Goal: Task Accomplishment & Management: Complete application form

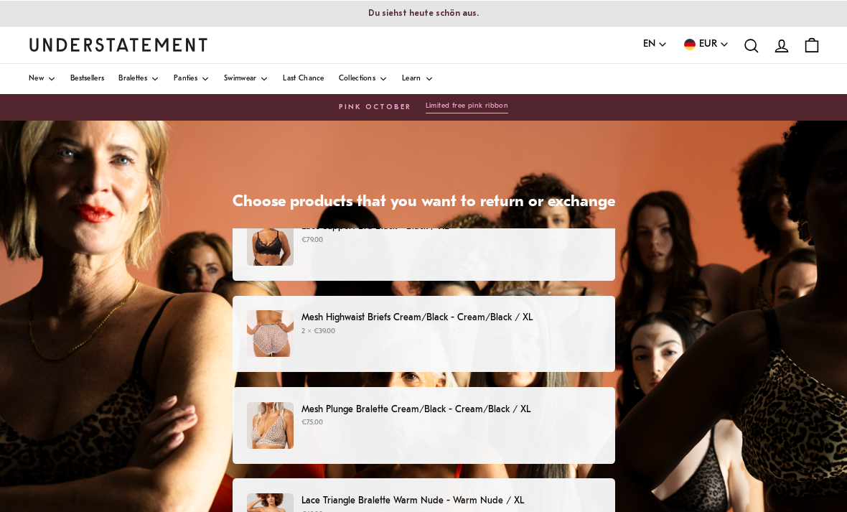
scroll to position [207, 0]
click at [559, 349] on div "Mesh Highwaist Briefs Cream/Black - Cream/Black / XL 2 × €39.00" at bounding box center [423, 333] width 353 height 47
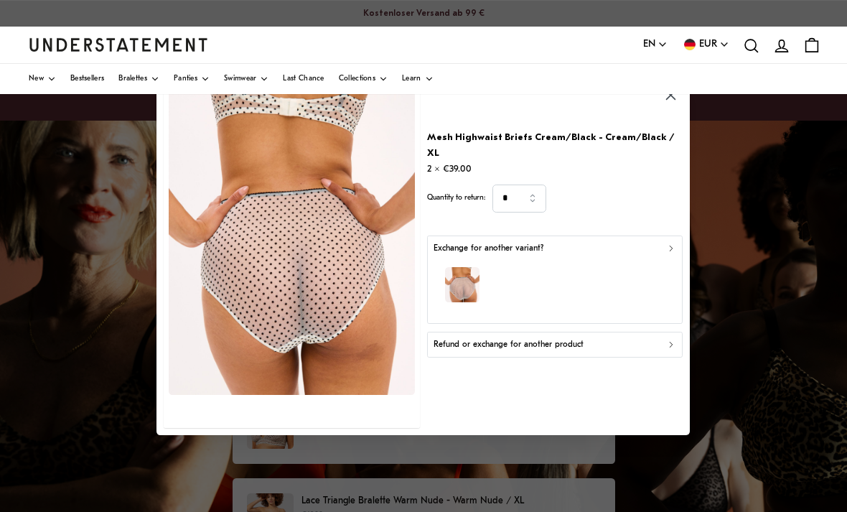
click at [589, 358] on button "Refund or exchange for another product" at bounding box center [555, 345] width 256 height 26
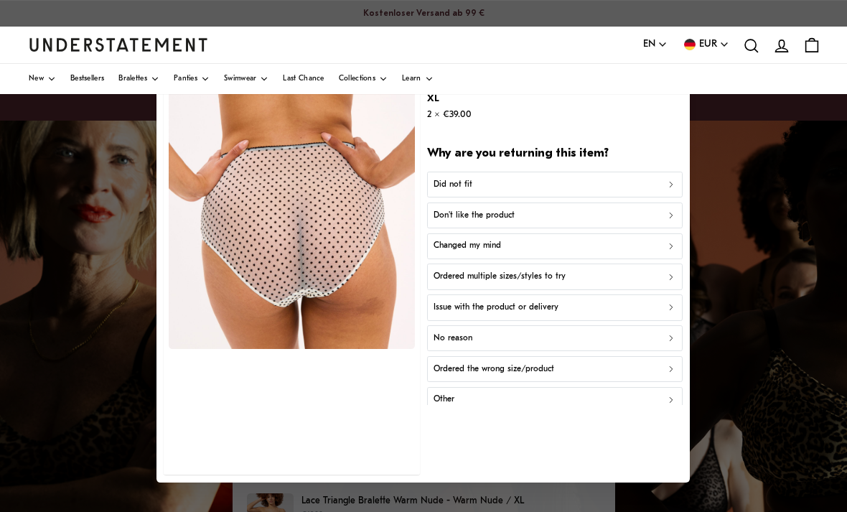
click at [610, 191] on div "Did not fit" at bounding box center [555, 184] width 243 height 14
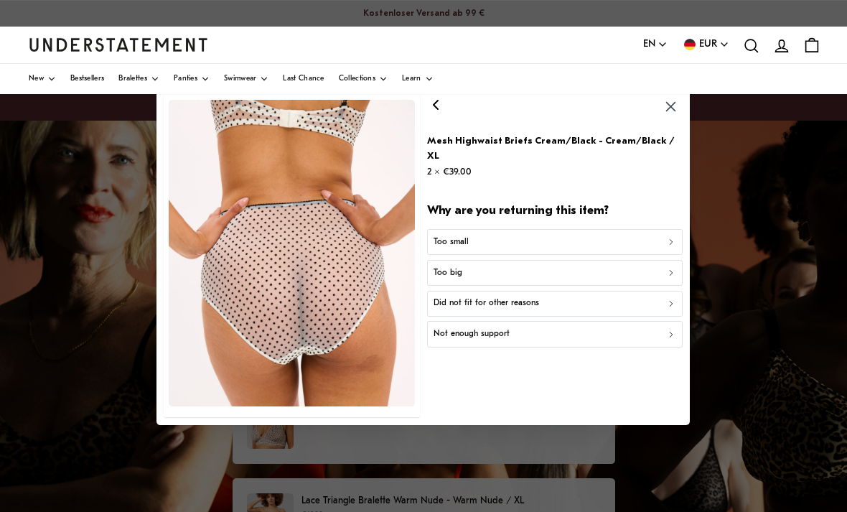
click at [551, 341] on div "Not enough support" at bounding box center [555, 334] width 243 height 14
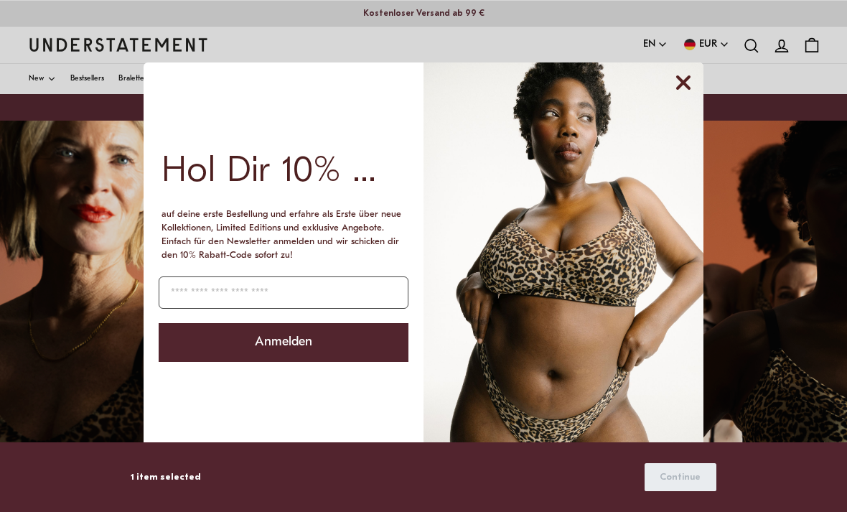
click at [693, 96] on circle "Close dialog" at bounding box center [683, 82] width 27 height 27
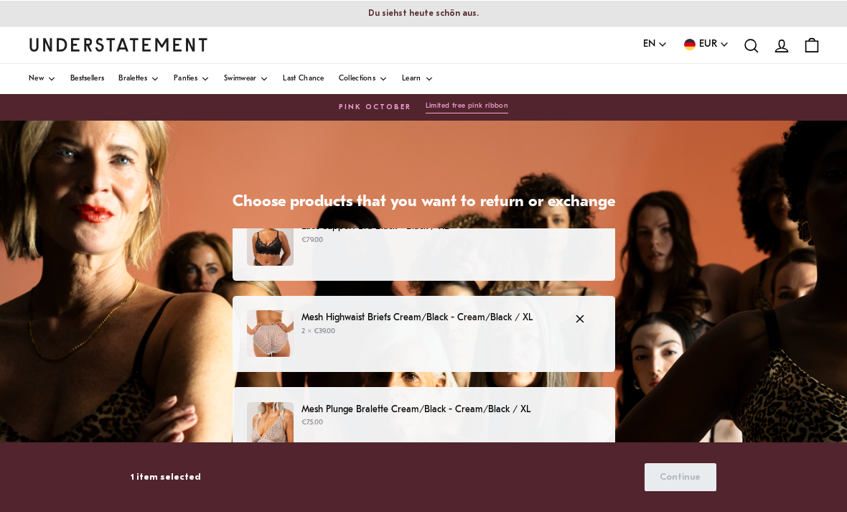
click at [544, 348] on div "Mesh Highwaist Briefs Cream/Black - Cream/Black / XL 2 × €39.00" at bounding box center [423, 333] width 353 height 47
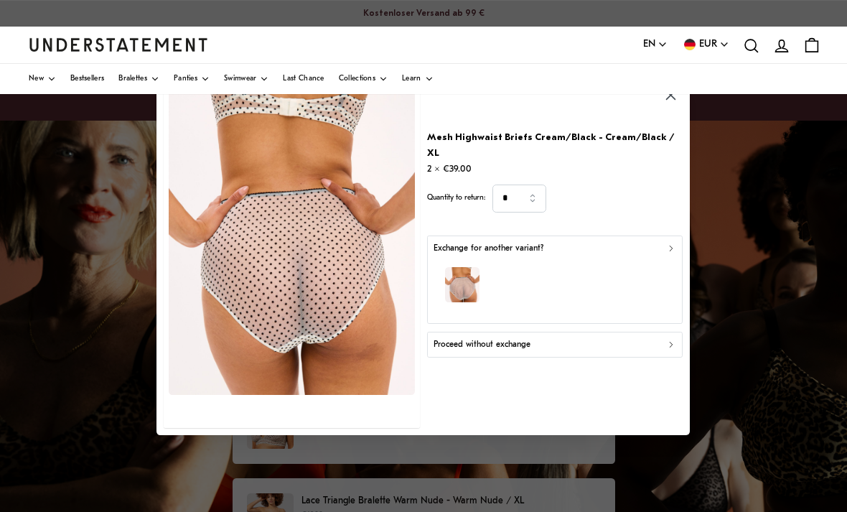
click at [613, 358] on button "Proceed without exchange" at bounding box center [555, 345] width 256 height 26
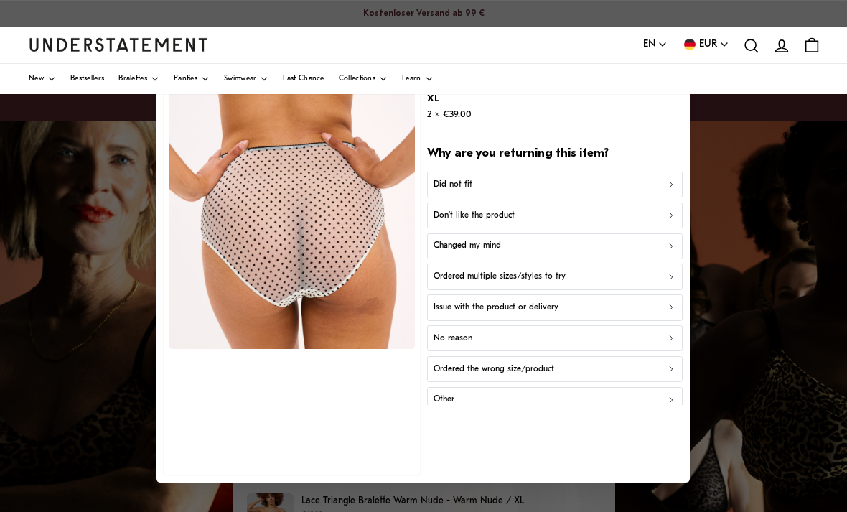
click at [549, 228] on button "Don't like the product" at bounding box center [555, 215] width 256 height 26
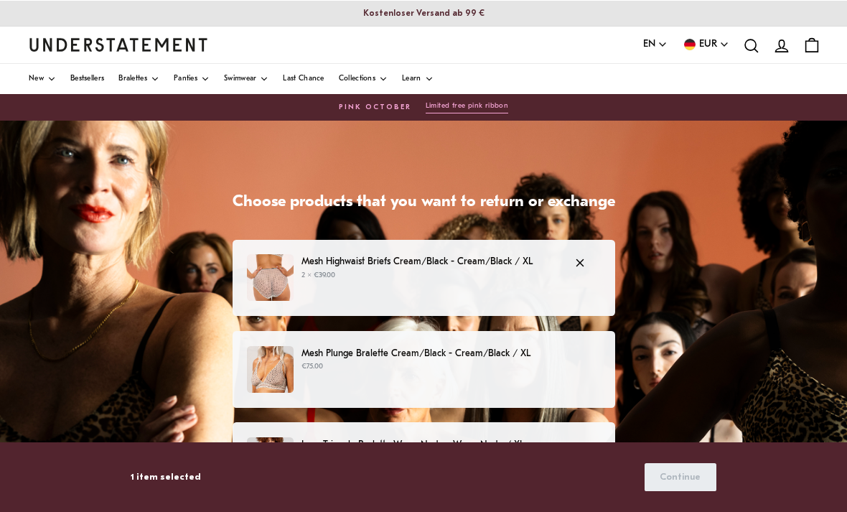
scroll to position [269, 0]
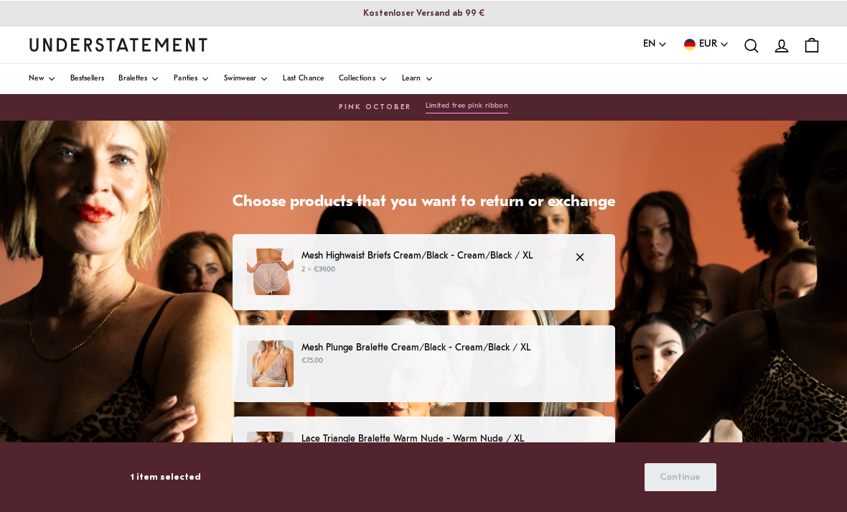
click at [546, 375] on div "Mesh Plunge Bralette Cream/Black - Cream/Black / XL €75.00" at bounding box center [423, 363] width 353 height 47
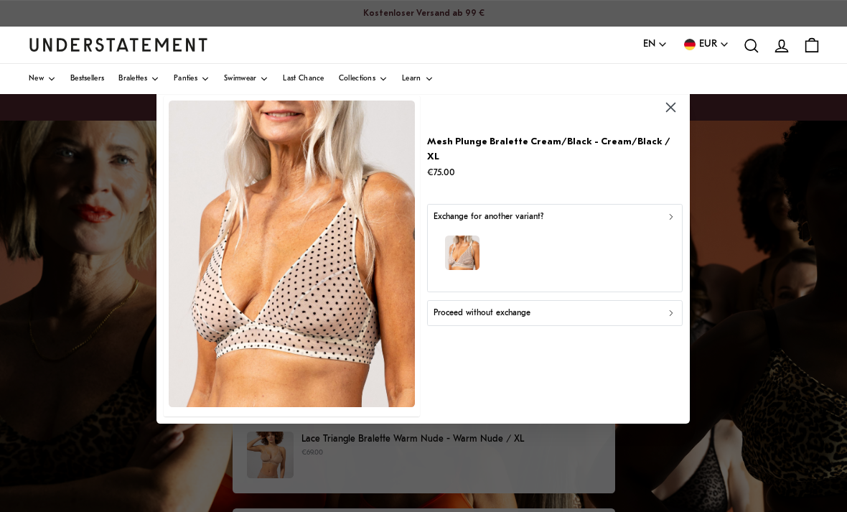
click at [547, 306] on div "Proceed without exchange" at bounding box center [555, 313] width 243 height 14
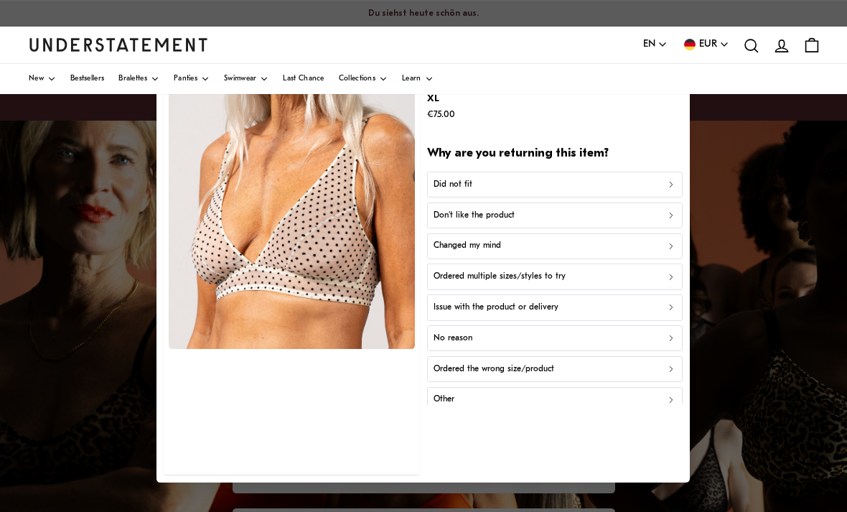
click at [605, 208] on div "Don't like the product" at bounding box center [555, 215] width 243 height 14
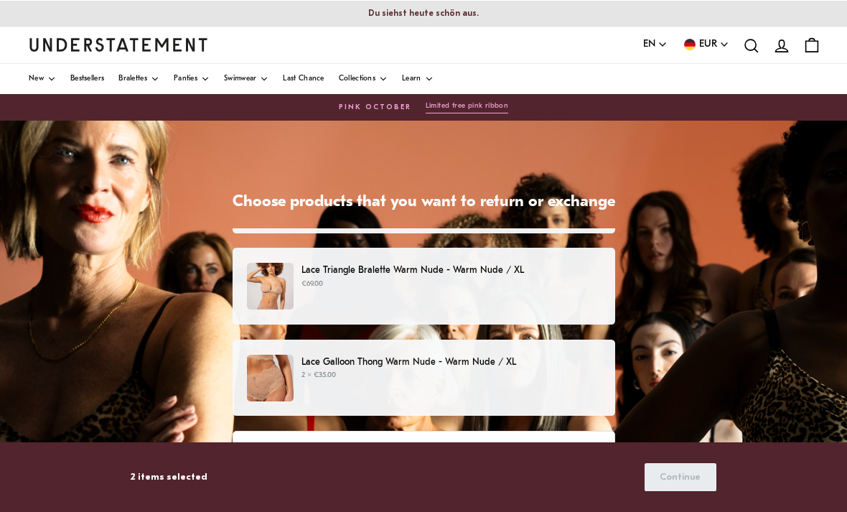
scroll to position [437, 0]
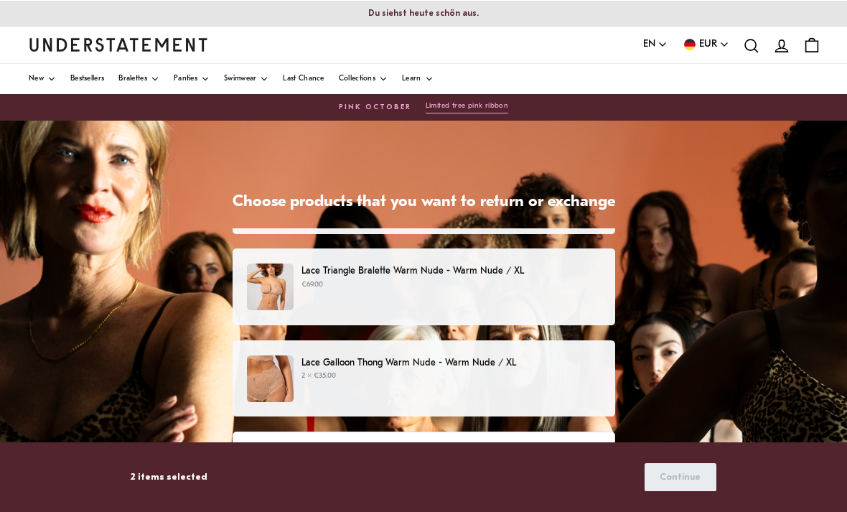
click at [448, 297] on div "Lace Triangle Bralette Warm Nude - Warm Nude / XL €69.00" at bounding box center [423, 287] width 353 height 47
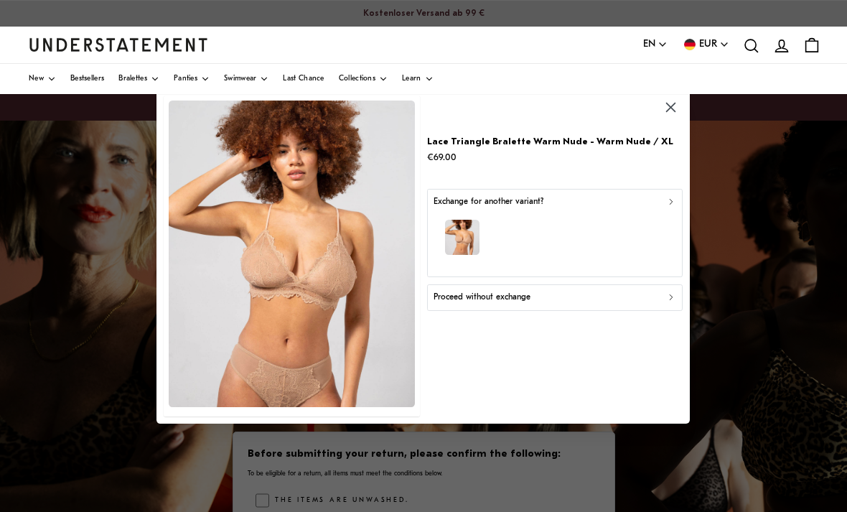
click at [522, 304] on button "Proceed without exchange" at bounding box center [555, 297] width 256 height 26
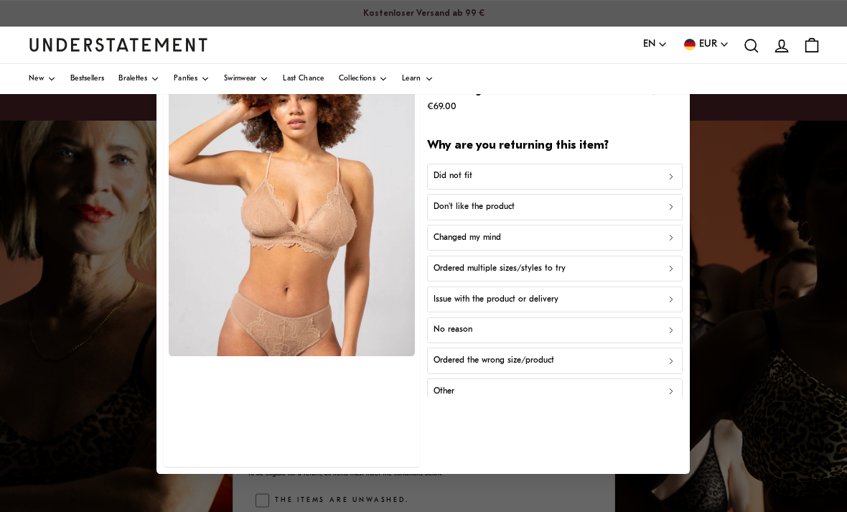
click at [564, 178] on div "Did not fit" at bounding box center [555, 177] width 243 height 14
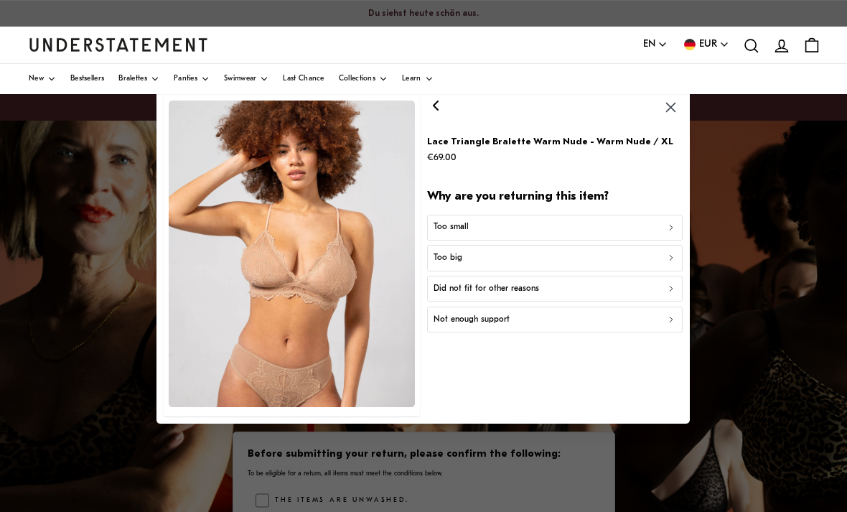
click at [554, 227] on div "Too small" at bounding box center [555, 227] width 243 height 14
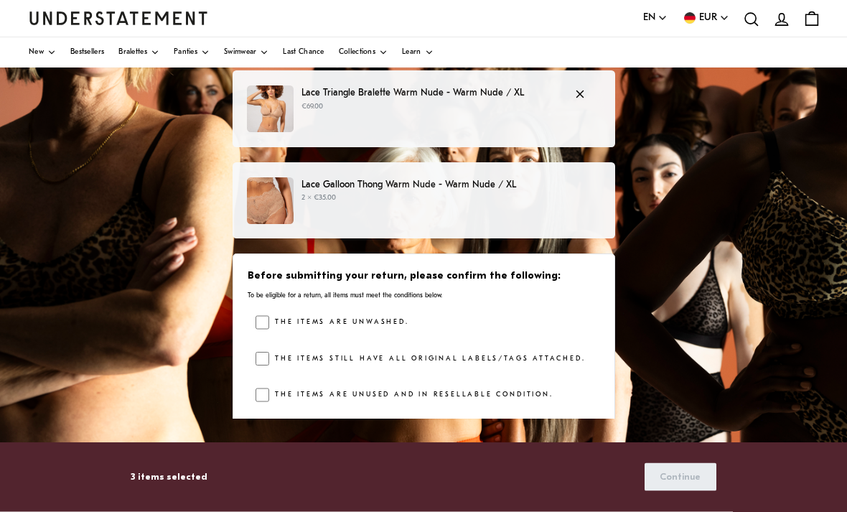
scroll to position [179, 0]
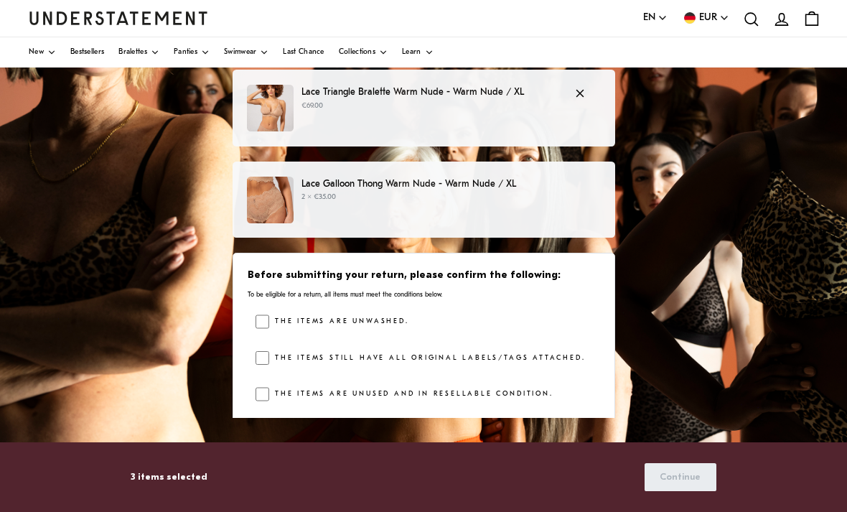
click at [243, 367] on div "Before submitting your return, please confirm the following: To be eligible for…" at bounding box center [424, 338] width 383 height 171
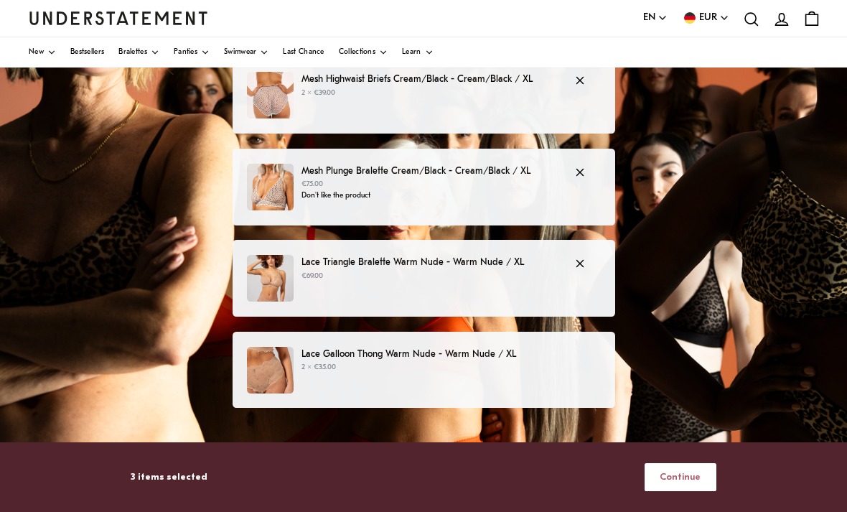
scroll to position [277, 0]
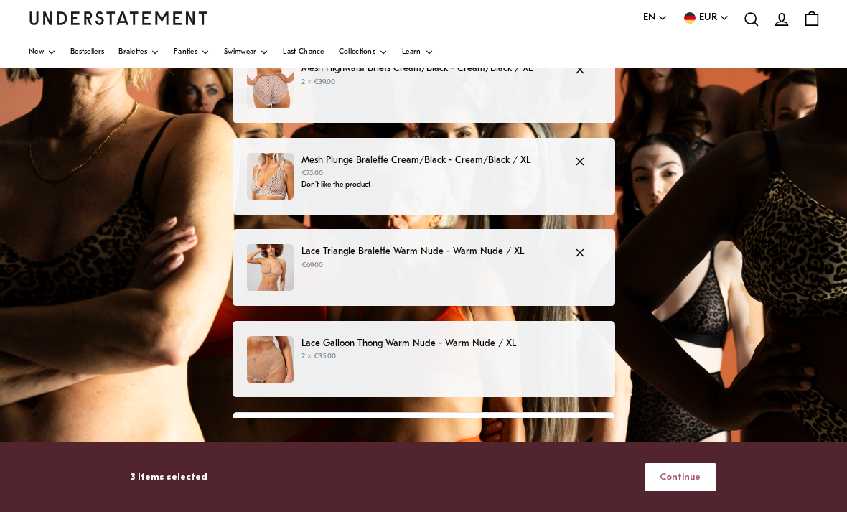
click at [442, 365] on div "Lace Galloon Thong Warm Nude - Warm Nude / XL 2 × €35.00" at bounding box center [423, 359] width 353 height 47
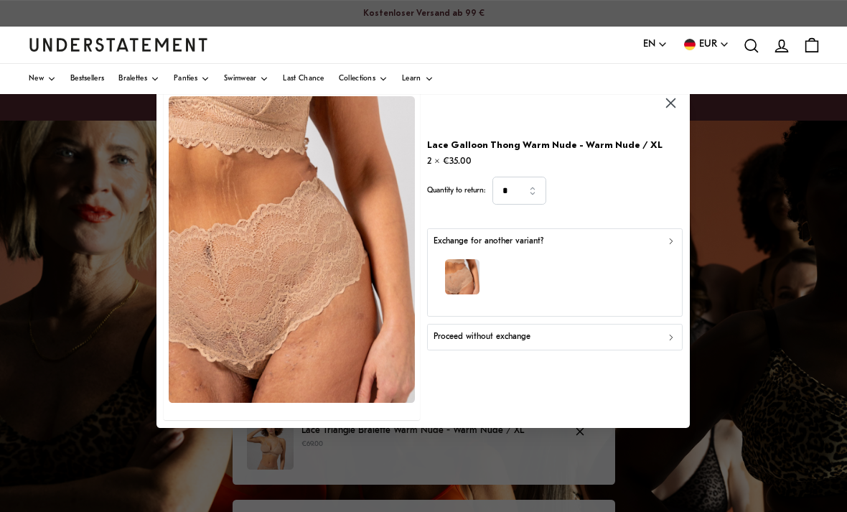
click at [493, 344] on p "Proceed without exchange" at bounding box center [482, 337] width 97 height 14
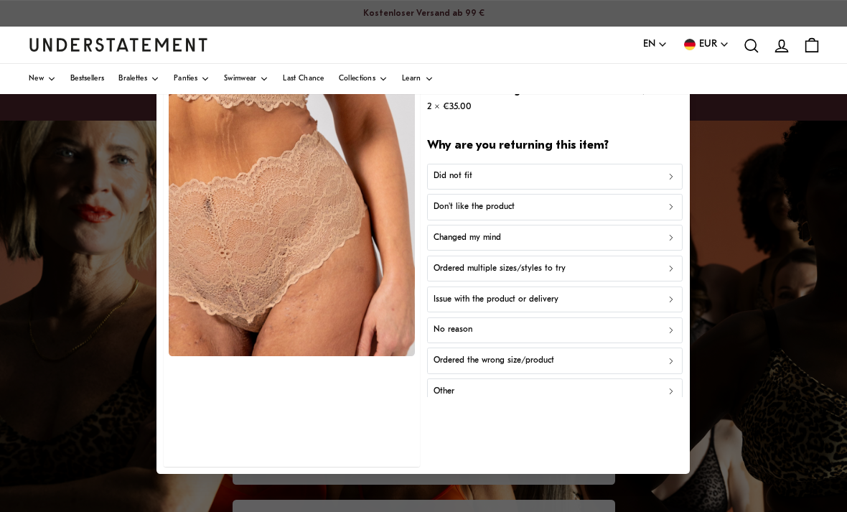
click at [554, 214] on div "Don't like the product" at bounding box center [555, 207] width 243 height 14
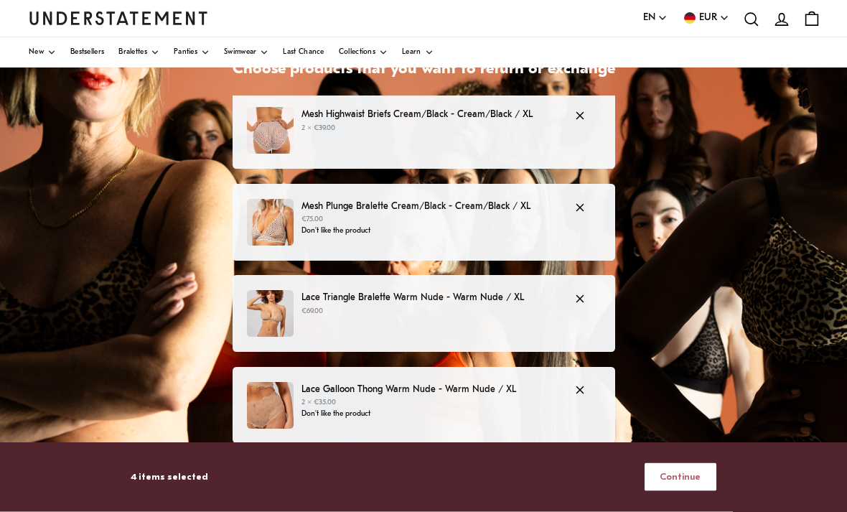
scroll to position [133, 0]
click at [684, 490] on span "Continue" at bounding box center [680, 477] width 41 height 27
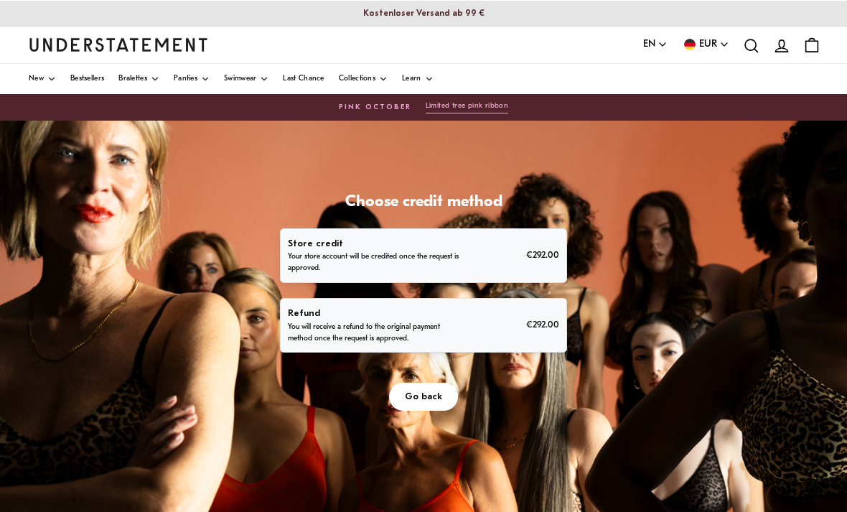
click at [484, 324] on div "Refund You will receive a refund to the original payment method once the reques…" at bounding box center [423, 325] width 271 height 39
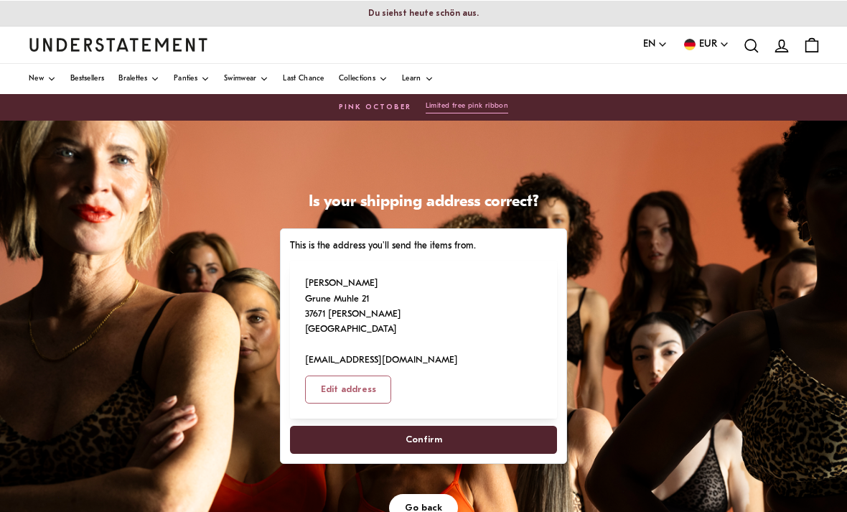
click at [460, 427] on span "Confirm" at bounding box center [424, 440] width 236 height 27
select select "**"
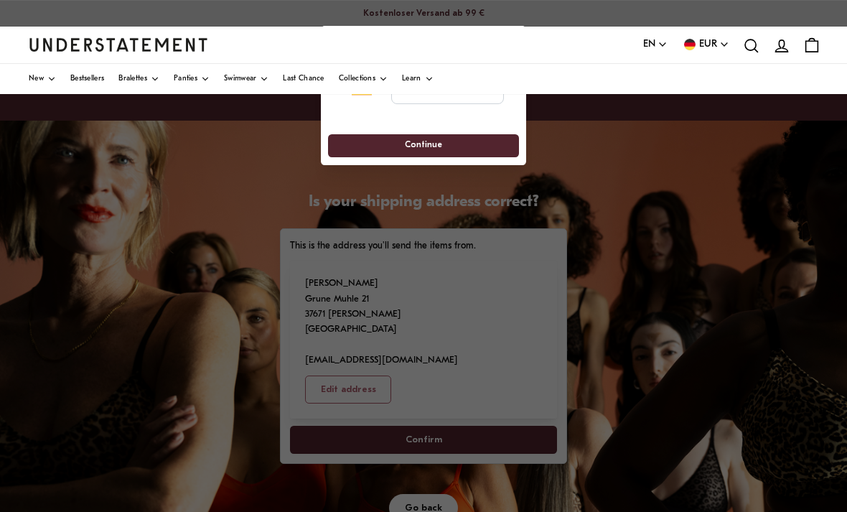
click at [457, 394] on div at bounding box center [423, 256] width 847 height 512
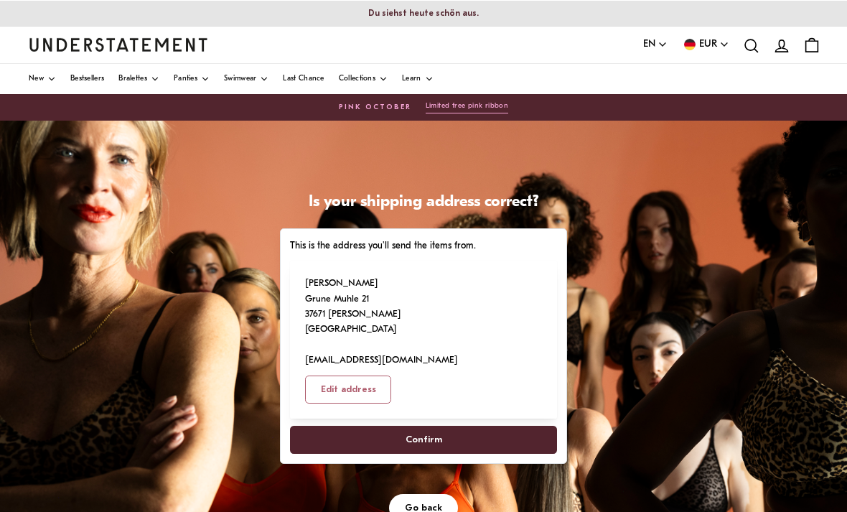
click at [440, 427] on span "Confirm" at bounding box center [424, 440] width 37 height 27
click at [450, 427] on span "Confirm" at bounding box center [424, 440] width 236 height 27
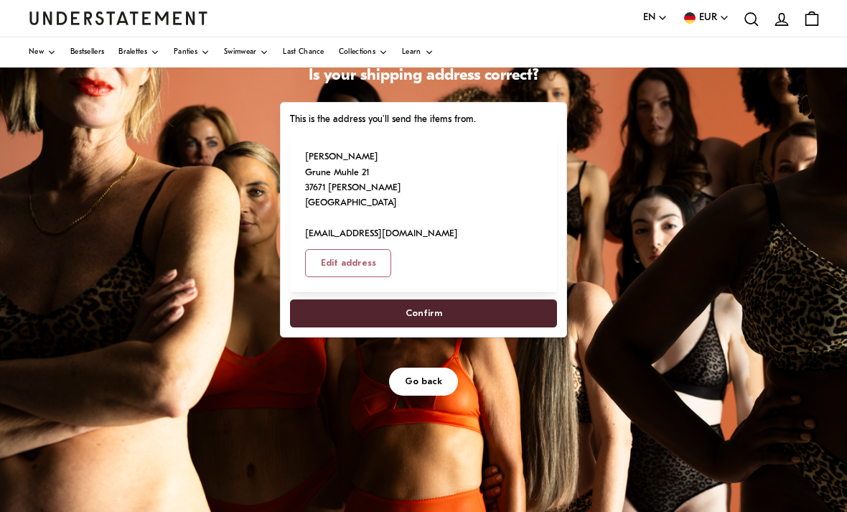
scroll to position [103, 0]
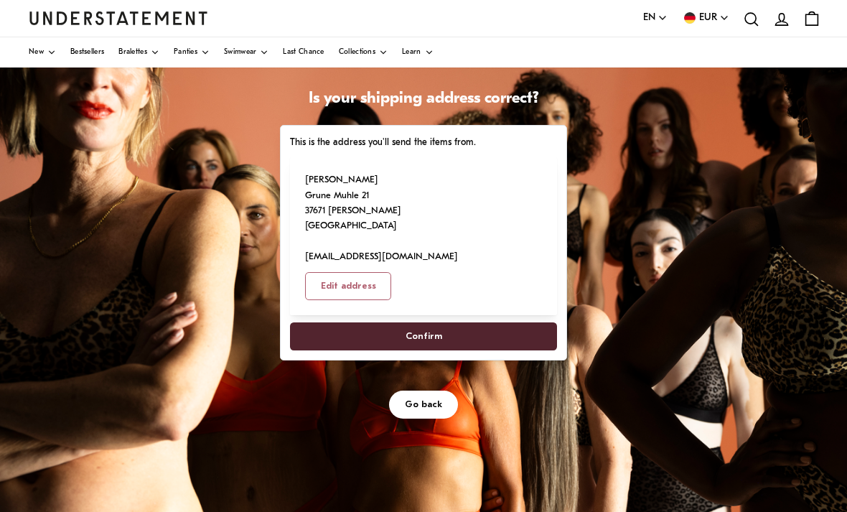
click at [485, 323] on span "Confirm" at bounding box center [424, 336] width 236 height 27
click at [495, 323] on span "Confirm" at bounding box center [424, 336] width 236 height 27
click at [497, 323] on span "Confirm" at bounding box center [424, 336] width 236 height 27
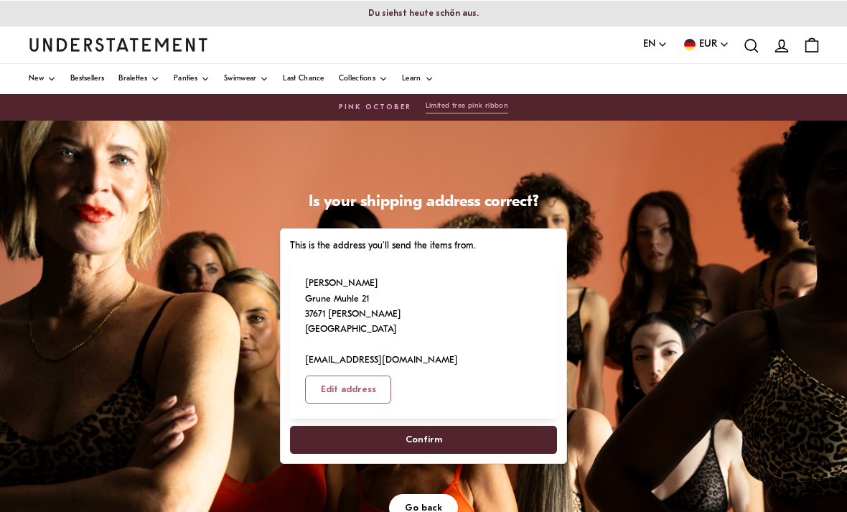
click at [445, 427] on span "Confirm" at bounding box center [424, 440] width 236 height 27
click at [391, 427] on span "Confirm" at bounding box center [424, 440] width 236 height 27
click at [338, 427] on span "Confirm" at bounding box center [424, 440] width 236 height 27
click at [322, 427] on span "Confirm" at bounding box center [424, 440] width 236 height 27
click at [398, 427] on span "Confirm" at bounding box center [424, 440] width 236 height 27
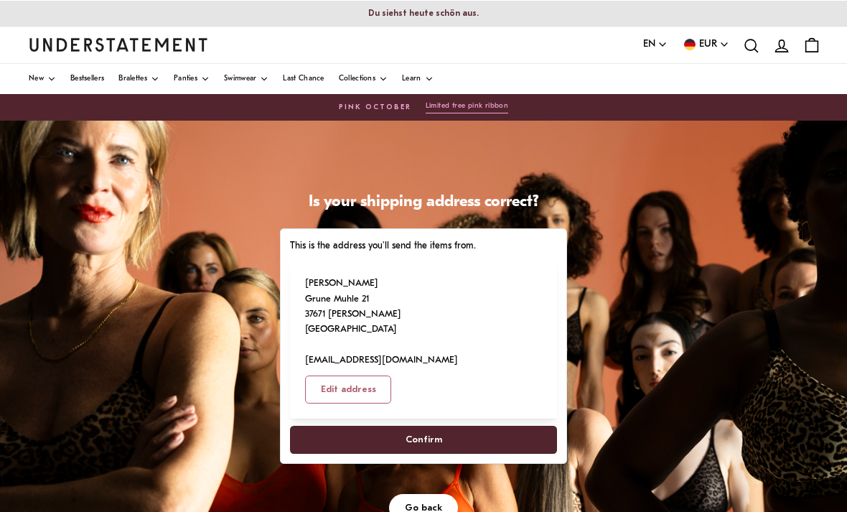
click at [432, 427] on span "Confirm" at bounding box center [424, 440] width 37 height 27
click at [473, 427] on span "Confirm" at bounding box center [424, 440] width 236 height 27
click at [521, 427] on span "Confirm" at bounding box center [424, 440] width 236 height 27
click at [554, 426] on button "Confirm" at bounding box center [423, 440] width 267 height 28
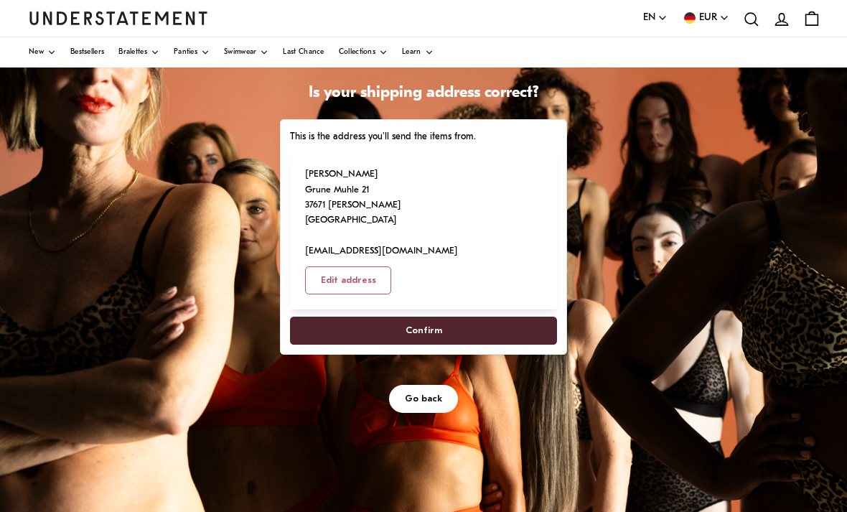
scroll to position [109, 0]
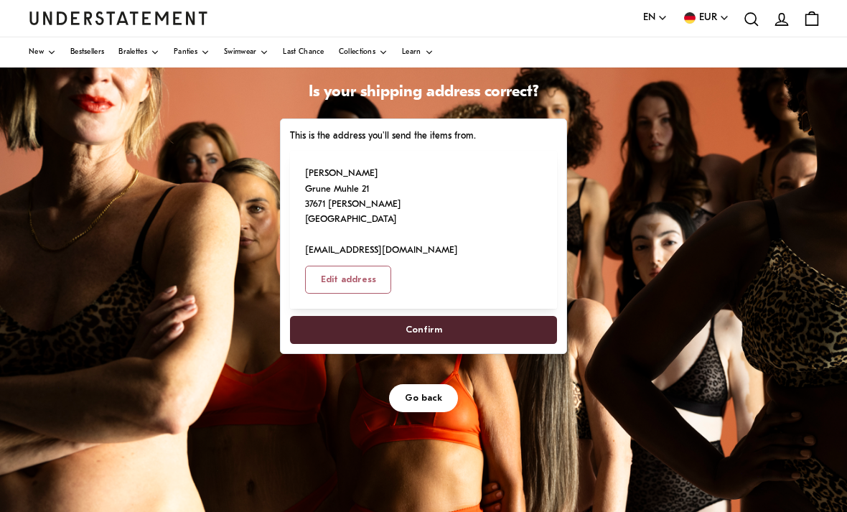
click at [475, 317] on span "Confirm" at bounding box center [424, 330] width 236 height 27
select select "**"
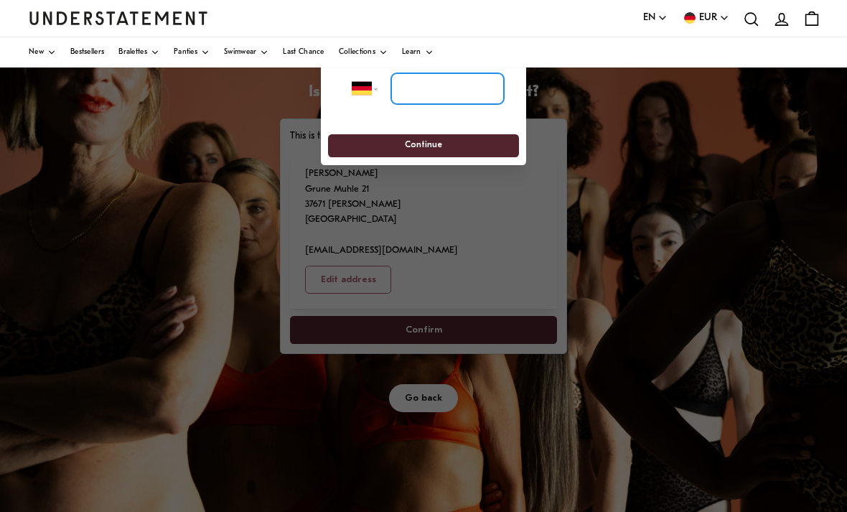
click at [434, 98] on input "tel" at bounding box center [447, 89] width 113 height 32
type input "*****"
click at [475, 149] on span "Continue" at bounding box center [423, 146] width 164 height 22
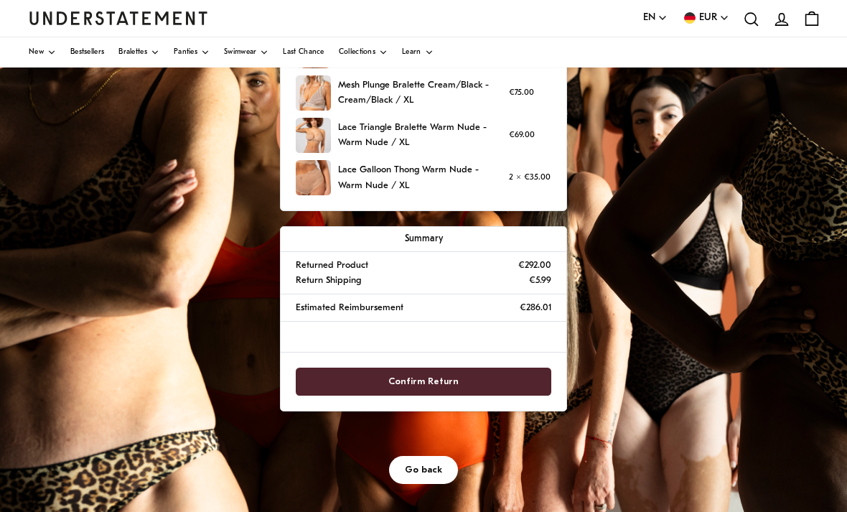
scroll to position [236, 0]
click at [447, 381] on span "Confirm Return" at bounding box center [424, 381] width 70 height 27
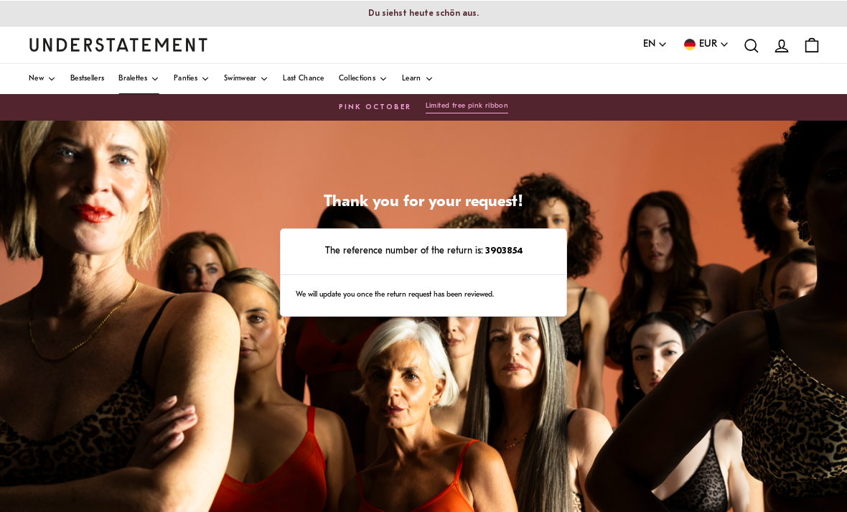
click at [138, 79] on span "Bralettes" at bounding box center [132, 78] width 29 height 7
